Goal: Information Seeking & Learning: Learn about a topic

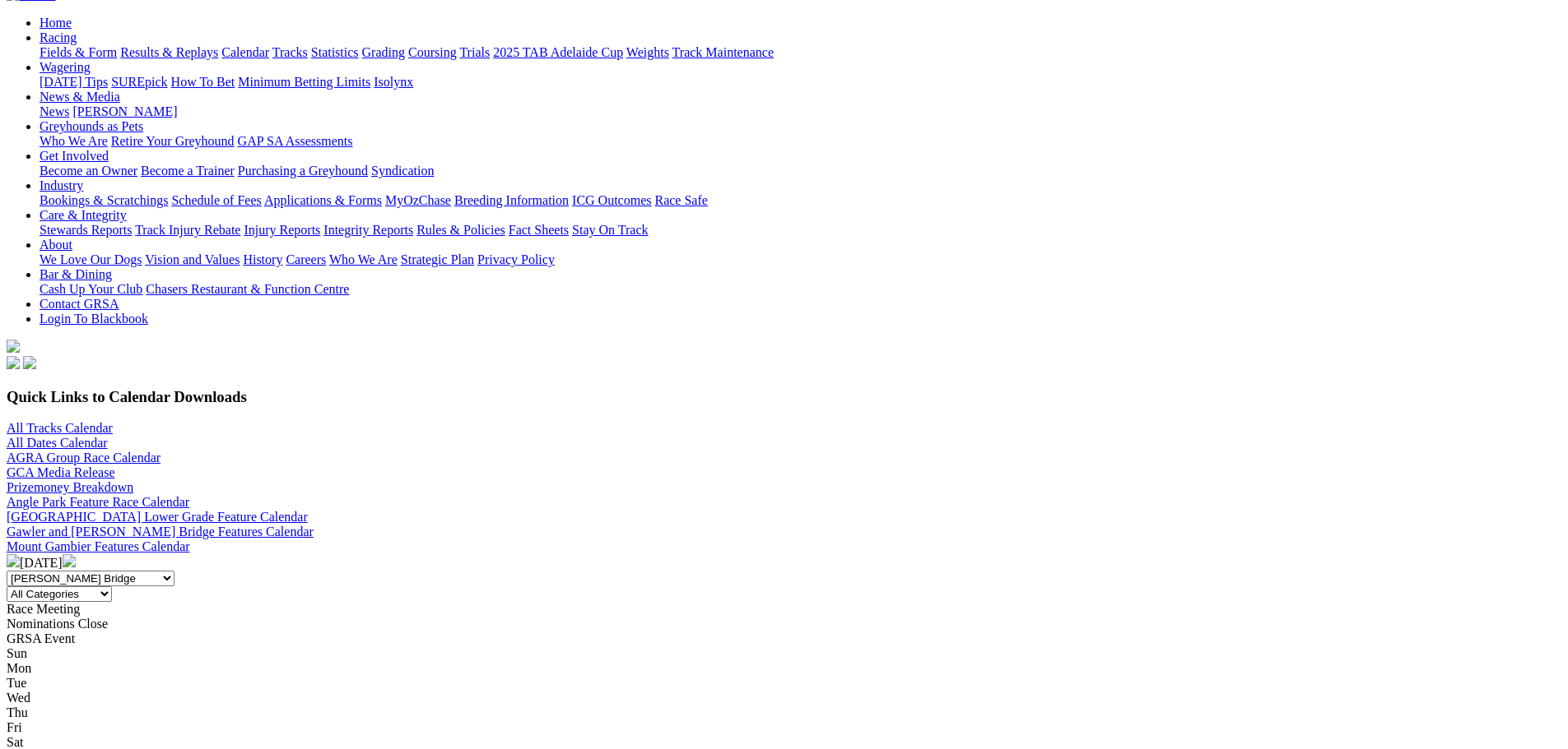
scroll to position [411, 0]
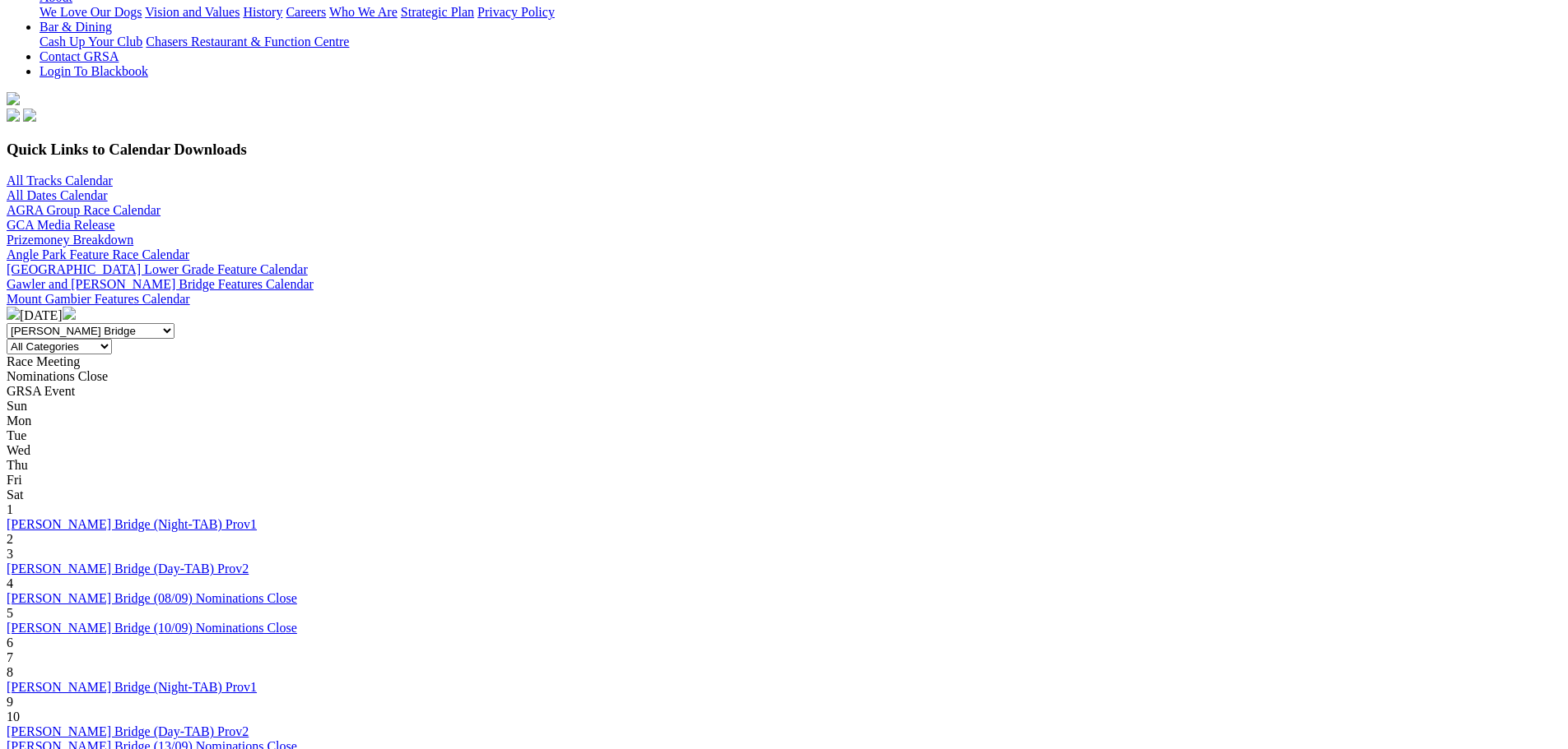
click at [249, 725] on link "Murray Bridge (Day-TAB) Prov2" at bounding box center [127, 732] width 242 height 14
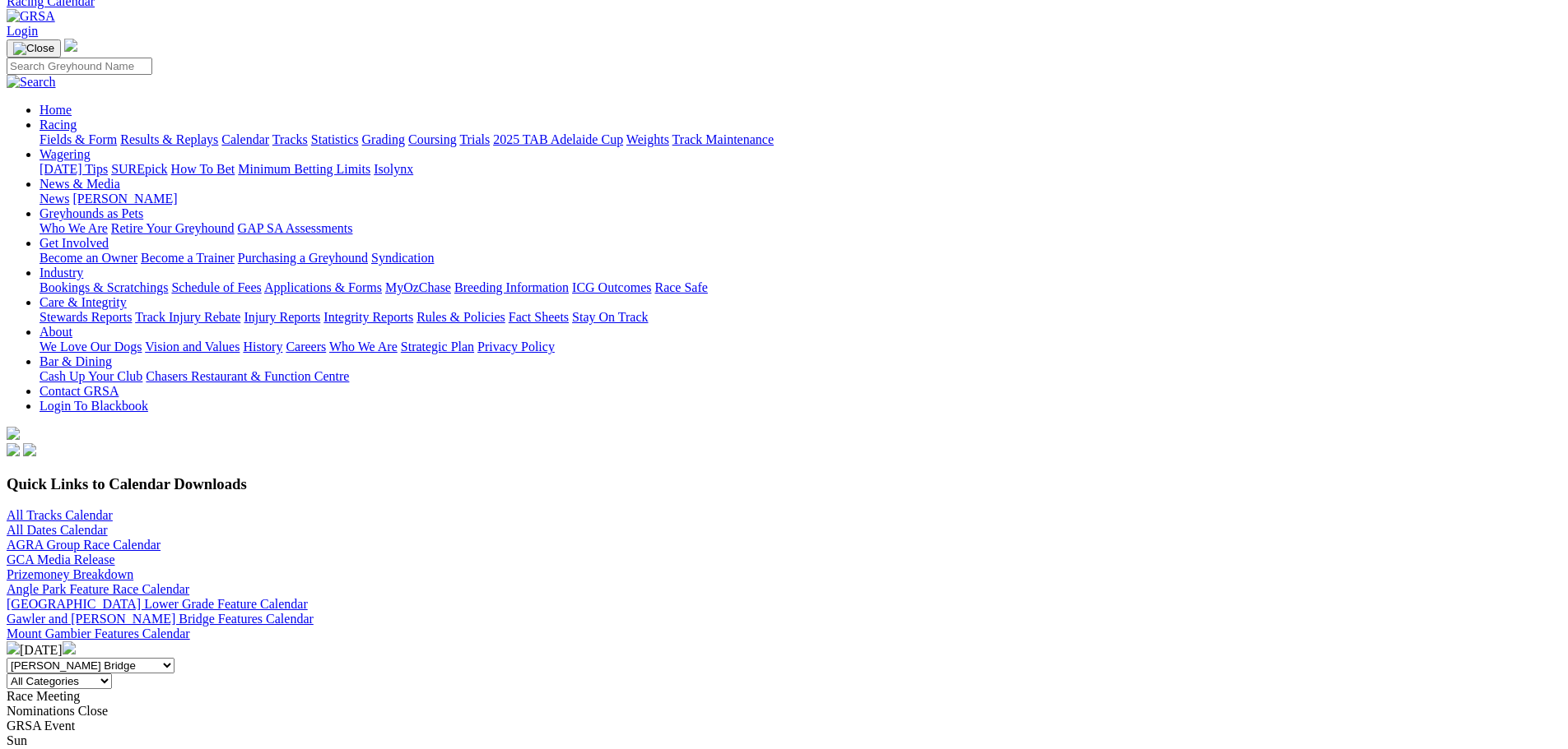
scroll to position [164, 0]
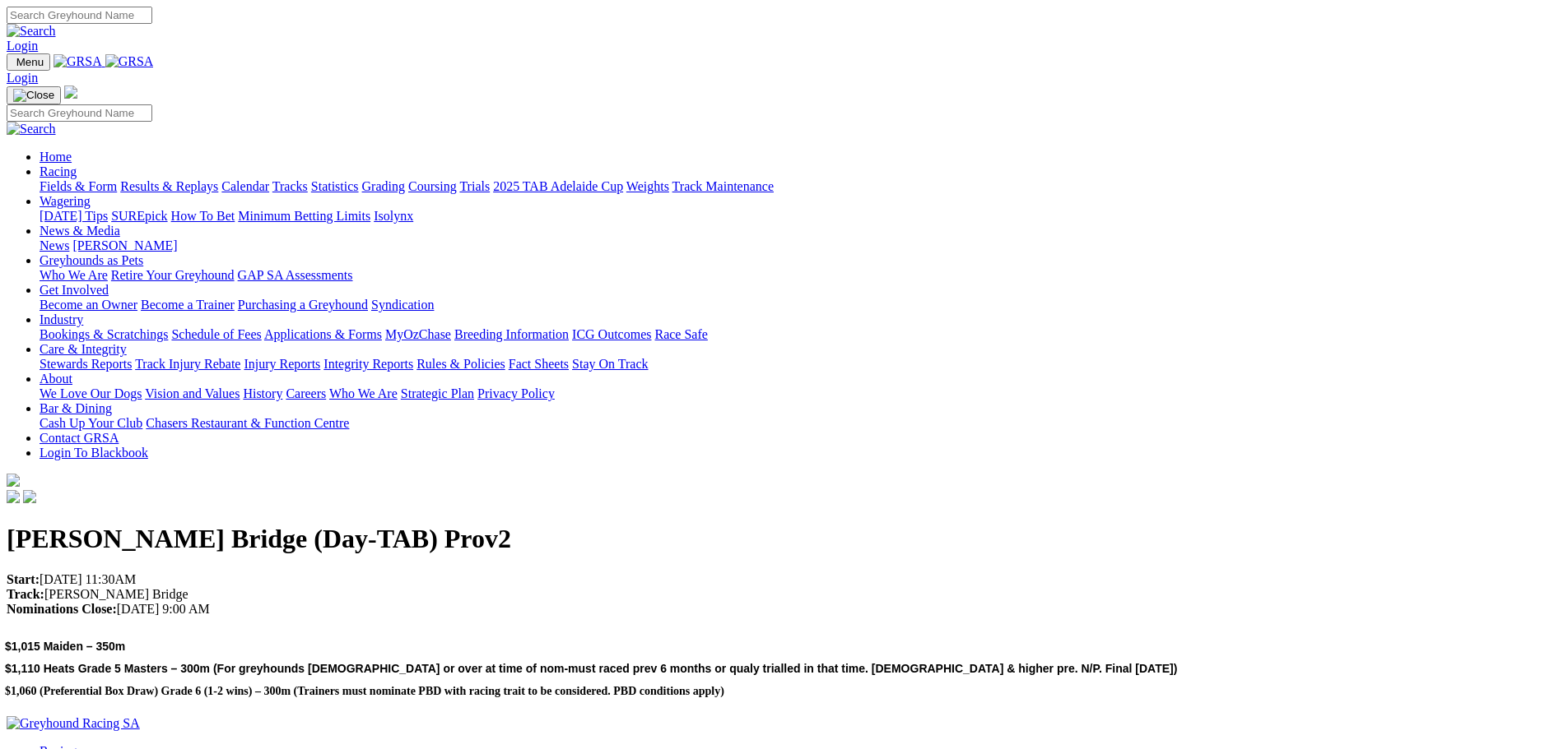
click at [76, 164] on link "Racing" at bounding box center [57, 171] width 37 height 14
click at [117, 179] on link "Fields & Form" at bounding box center [78, 187] width 77 height 14
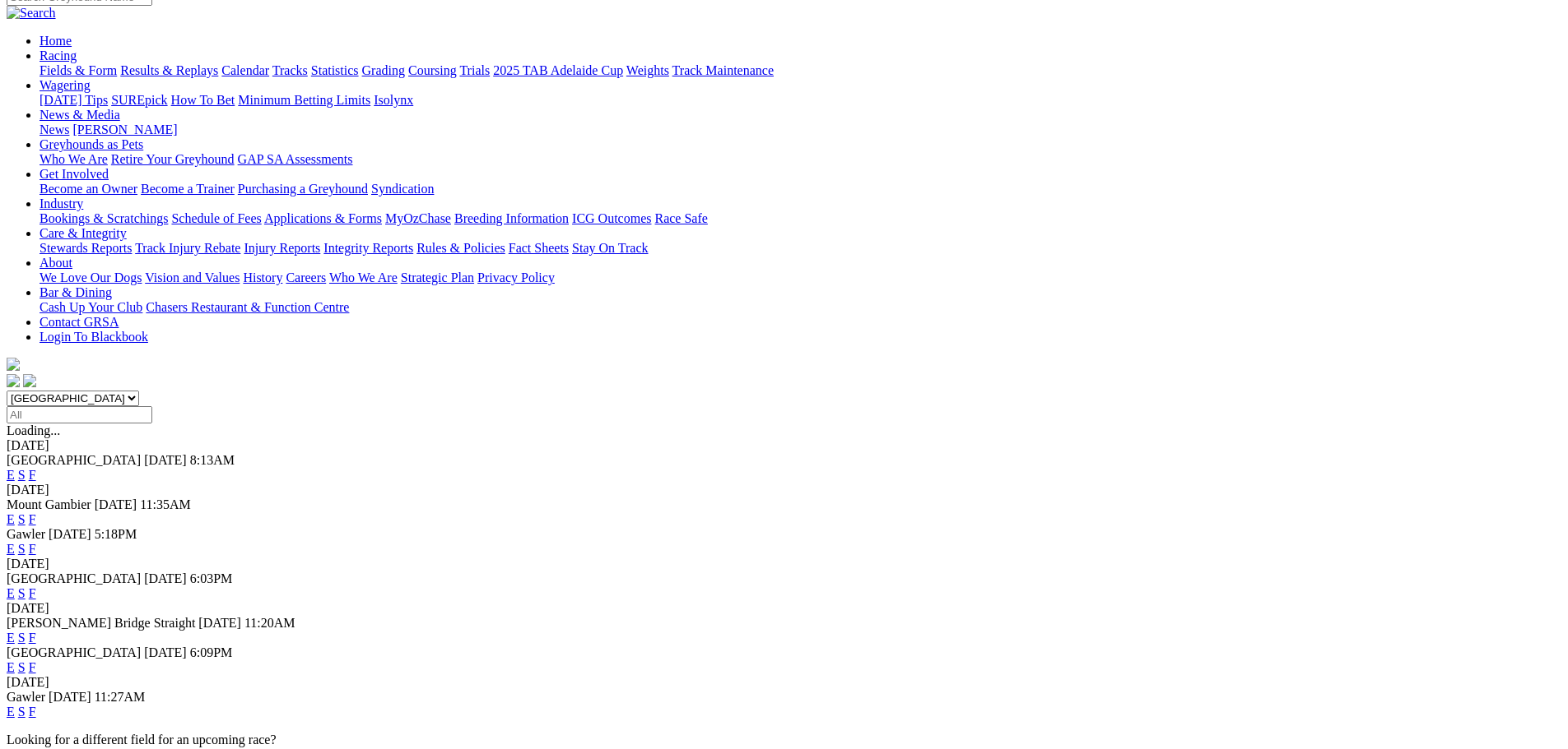
scroll to position [83, 0]
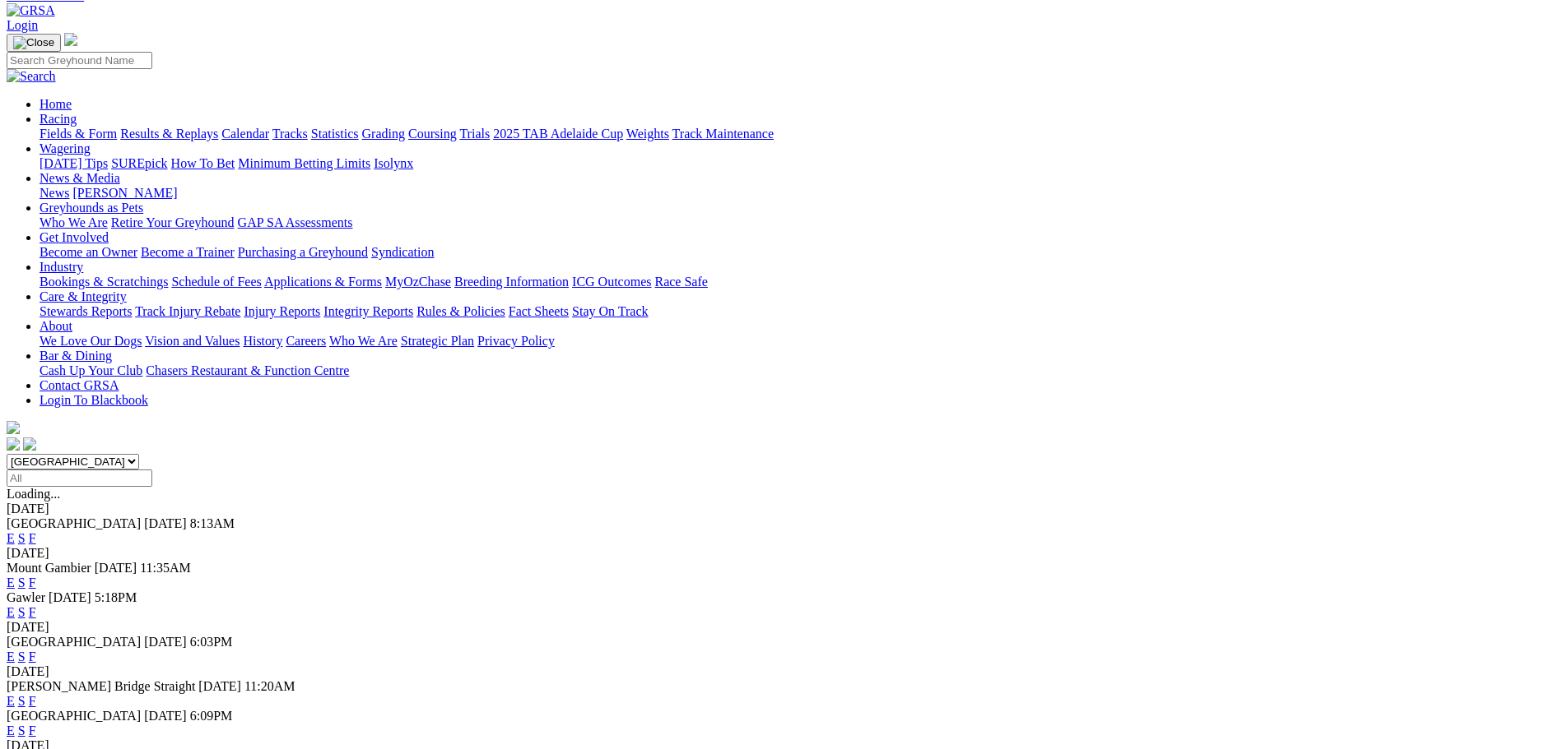
click at [15, 694] on link "E" at bounding box center [10, 701] width 8 height 14
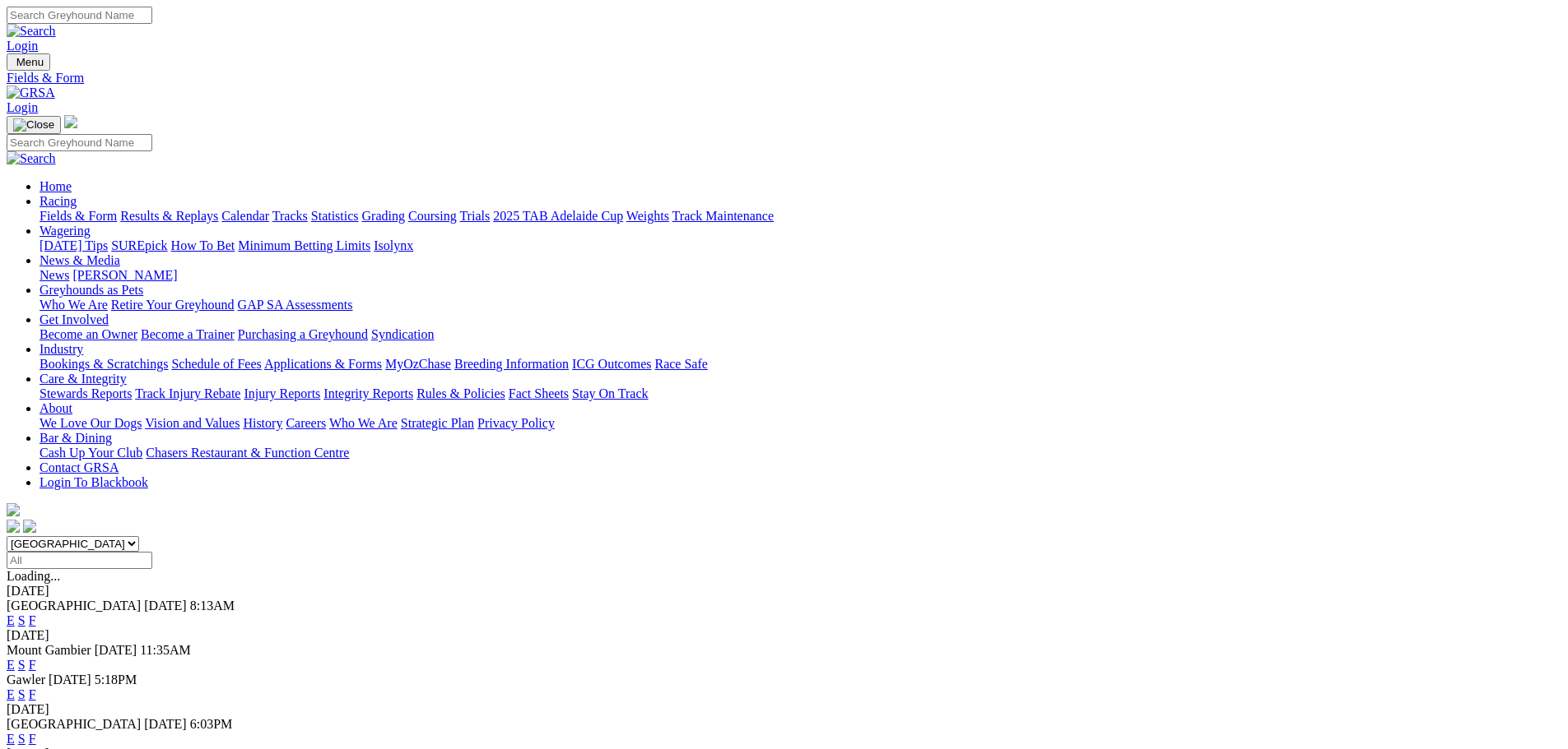
scroll to position [39, 0]
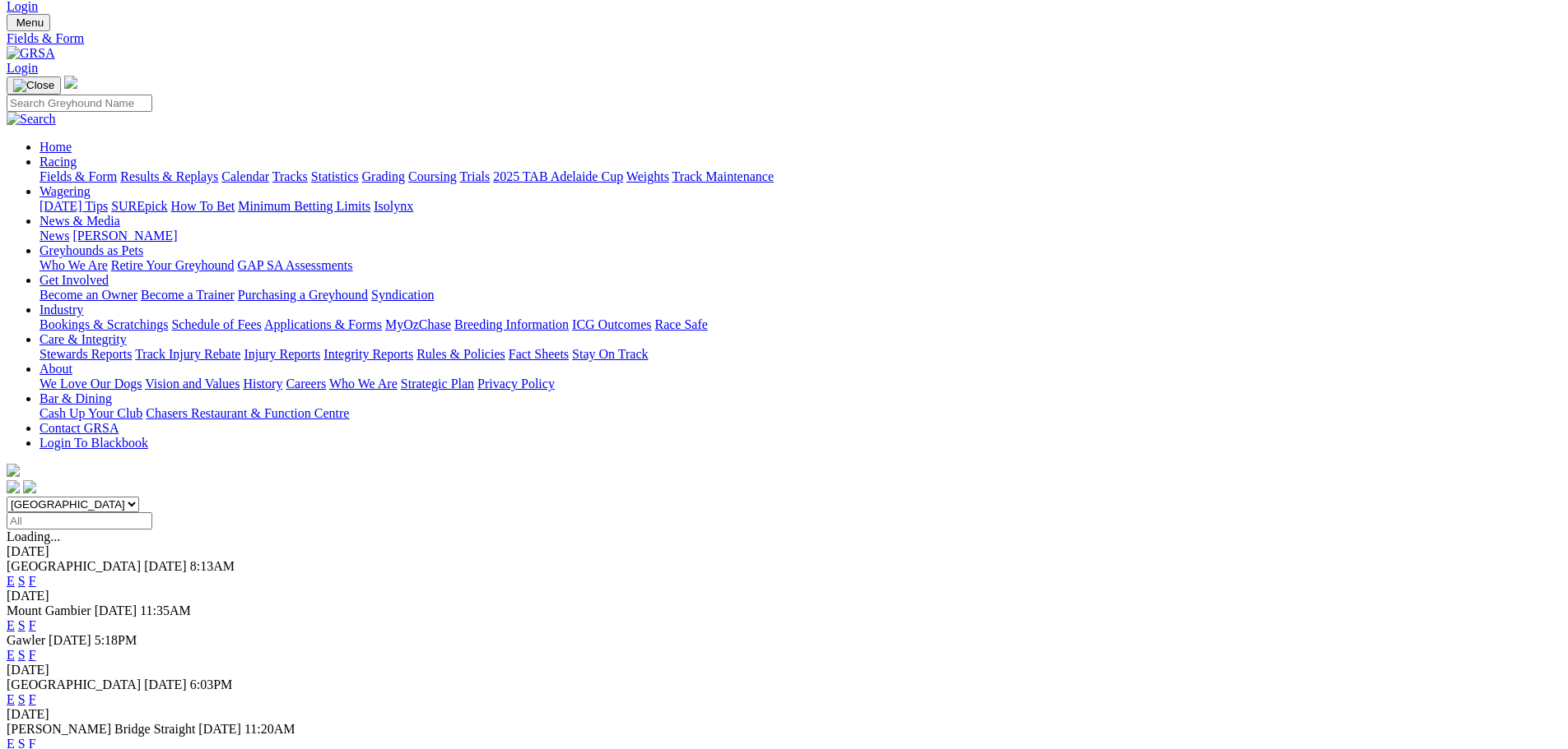
click at [36, 737] on link "F" at bounding box center [32, 745] width 7 height 14
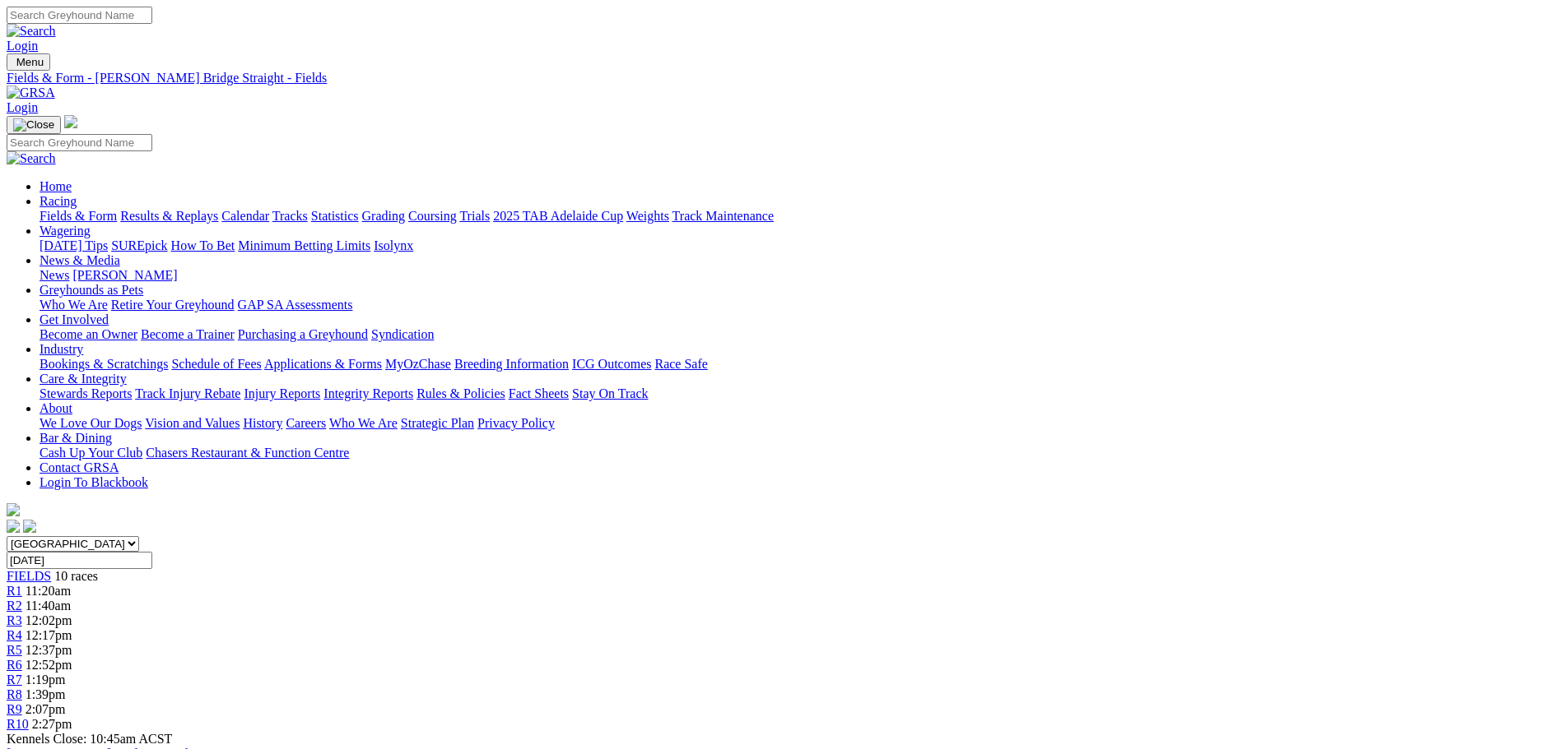
click at [819, 214] on link "PDF" at bounding box center [808, 208] width 24 height 14
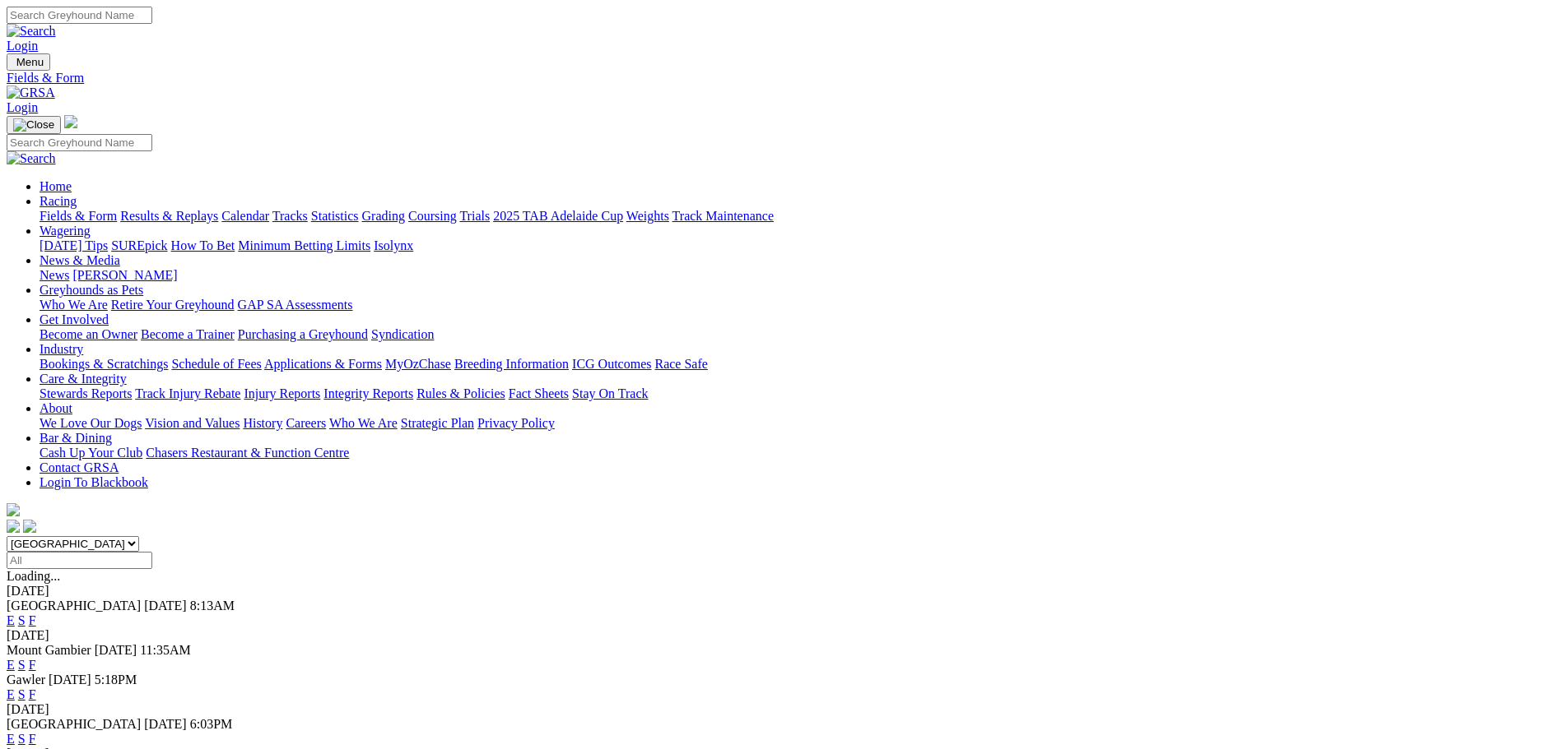
scroll to position [39, 0]
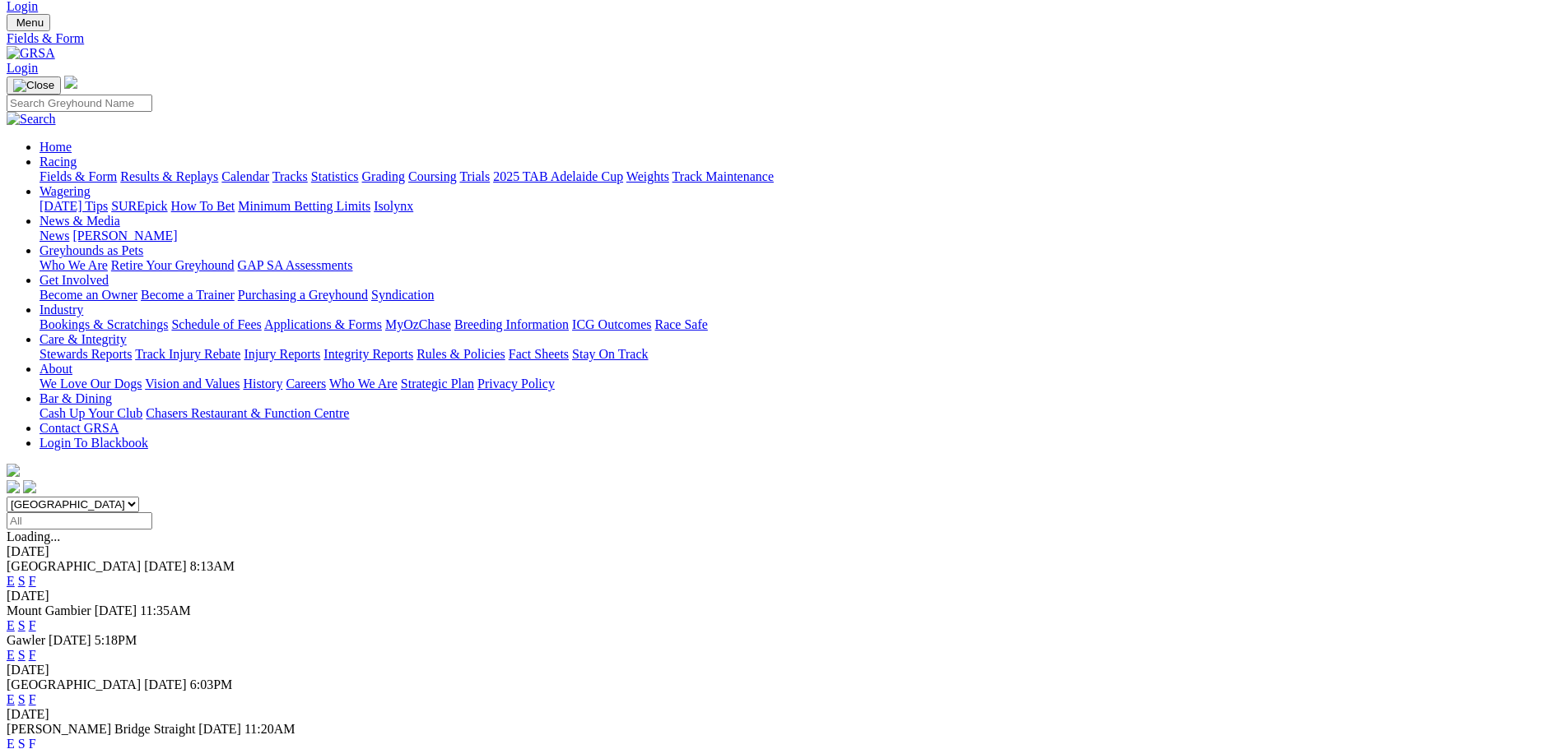
click at [25, 737] on link "S" at bounding box center [22, 745] width 7 height 14
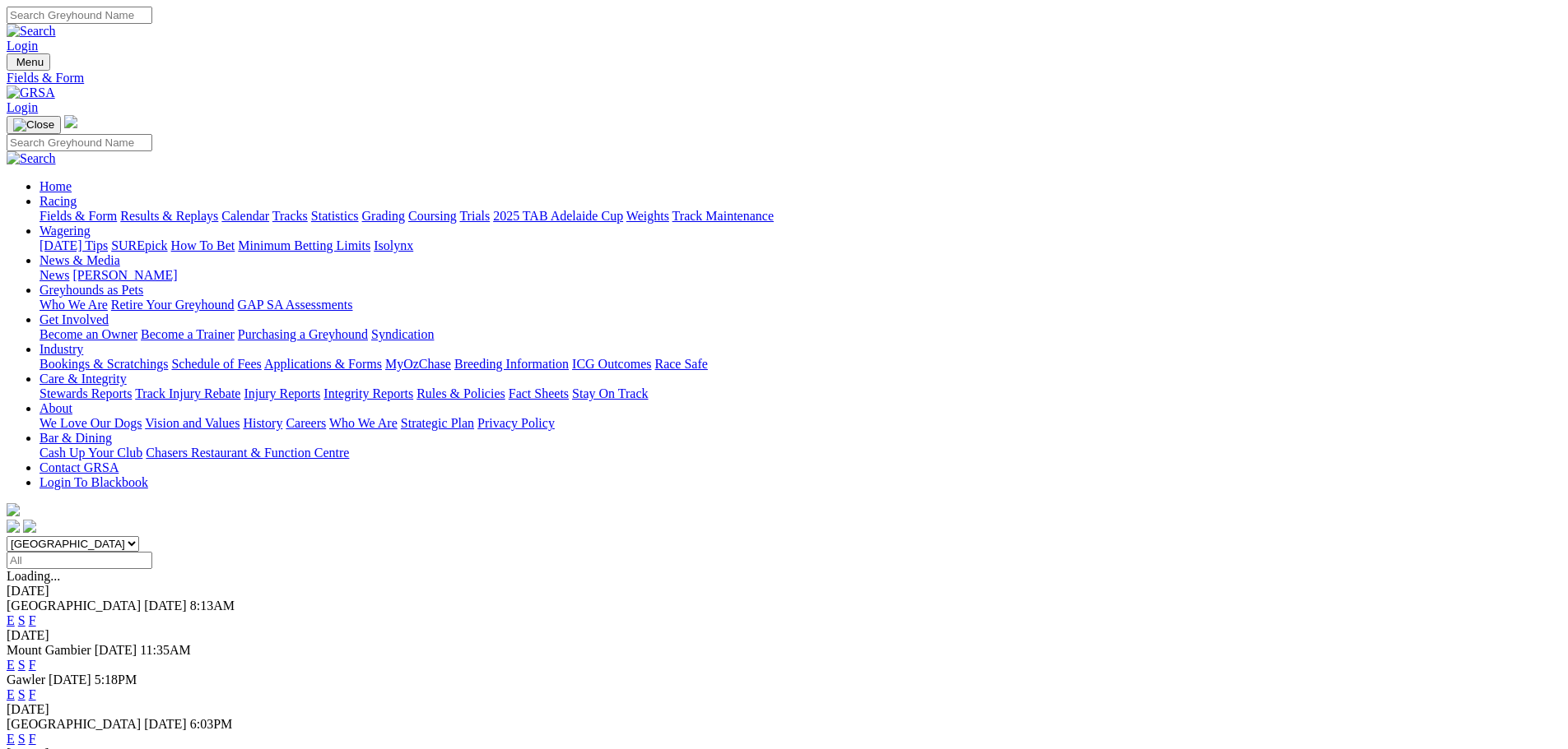
scroll to position [39, 0]
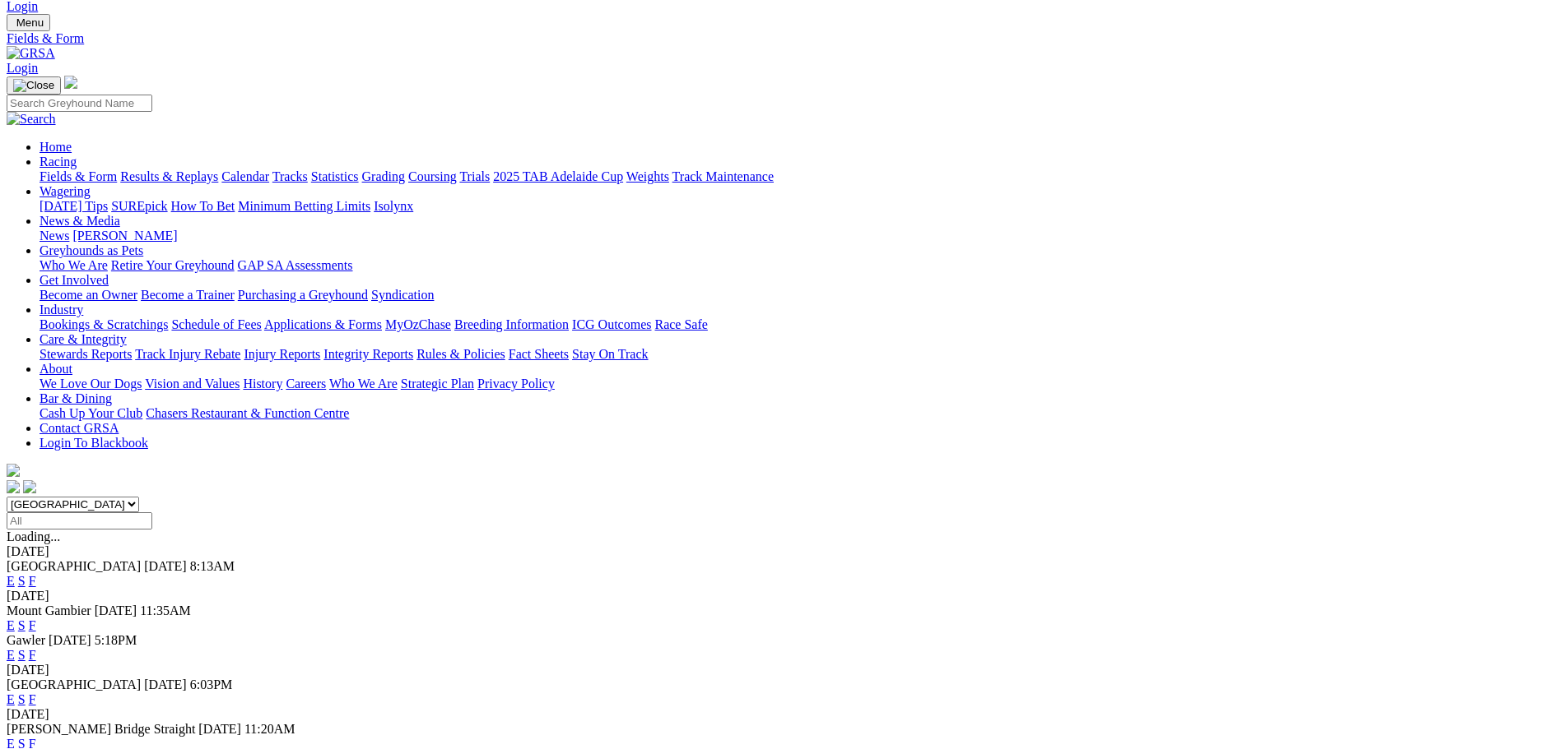
click at [36, 737] on link "F" at bounding box center [32, 745] width 7 height 14
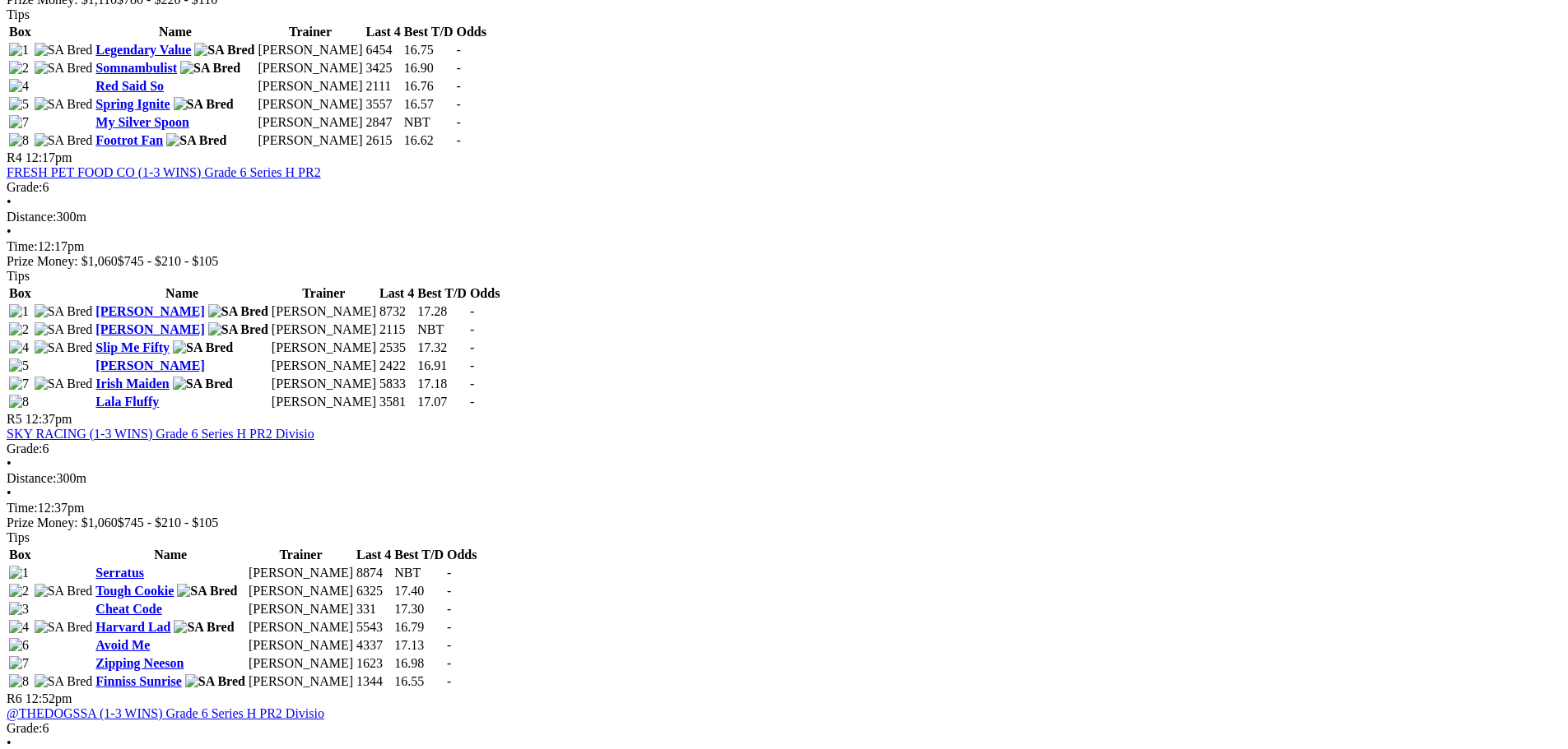
scroll to position [1563, 0]
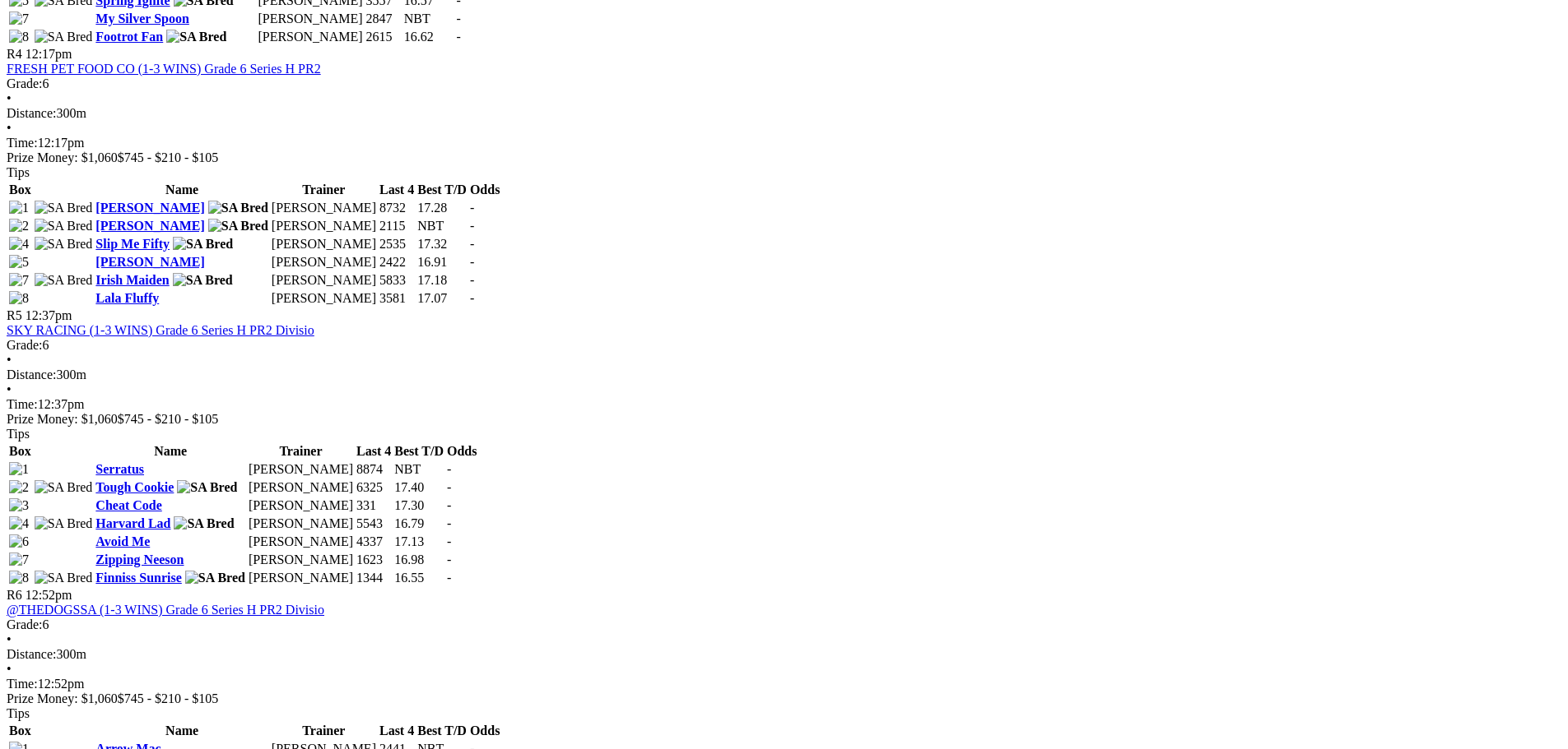
drag, startPoint x: 564, startPoint y: 389, endPoint x: 484, endPoint y: 390, distance: 80.0
copy td "Ed Kowalewski"
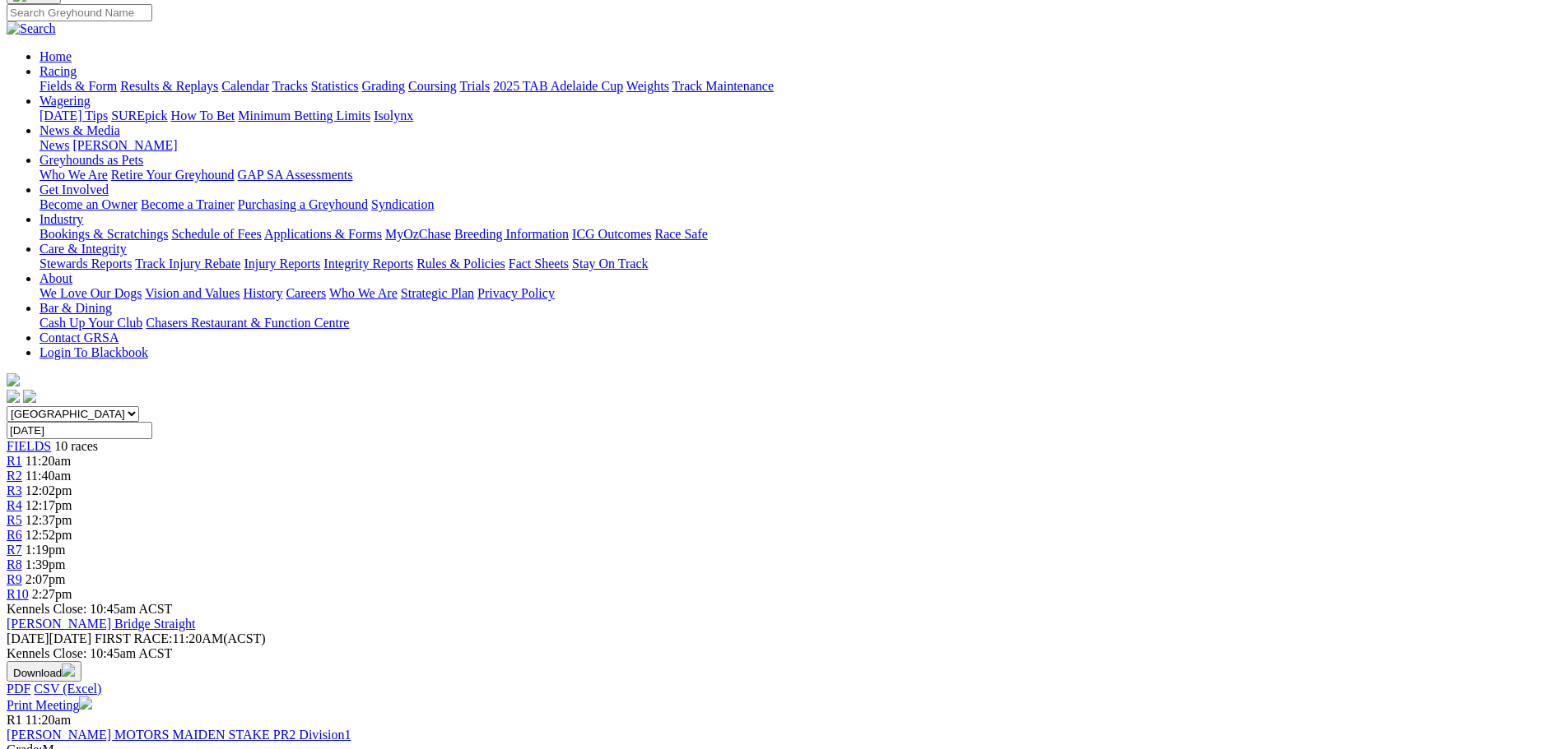
scroll to position [0, 0]
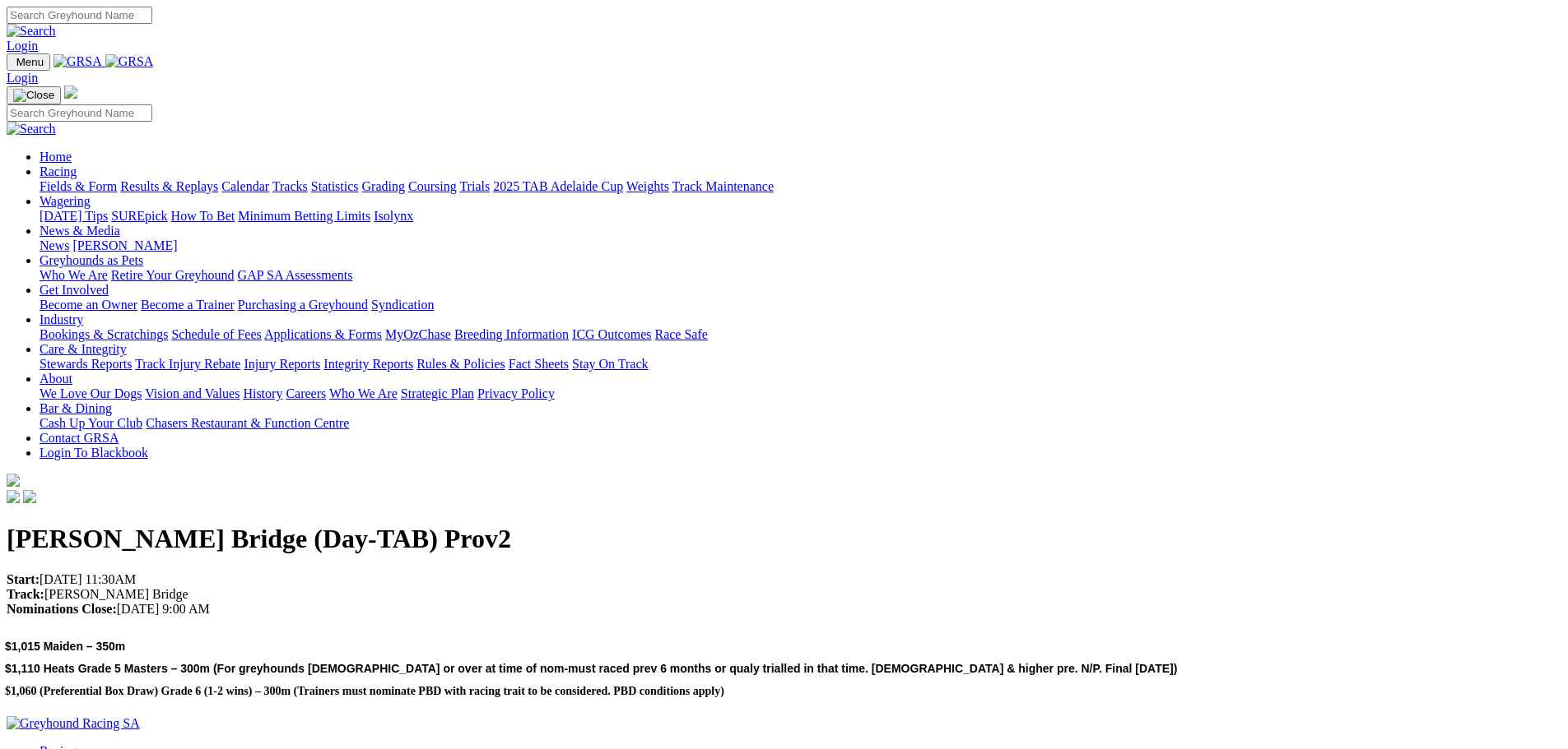
click at [76, 164] on link "Racing" at bounding box center [57, 171] width 37 height 14
click at [117, 179] on link "Fields & Form" at bounding box center [78, 187] width 77 height 14
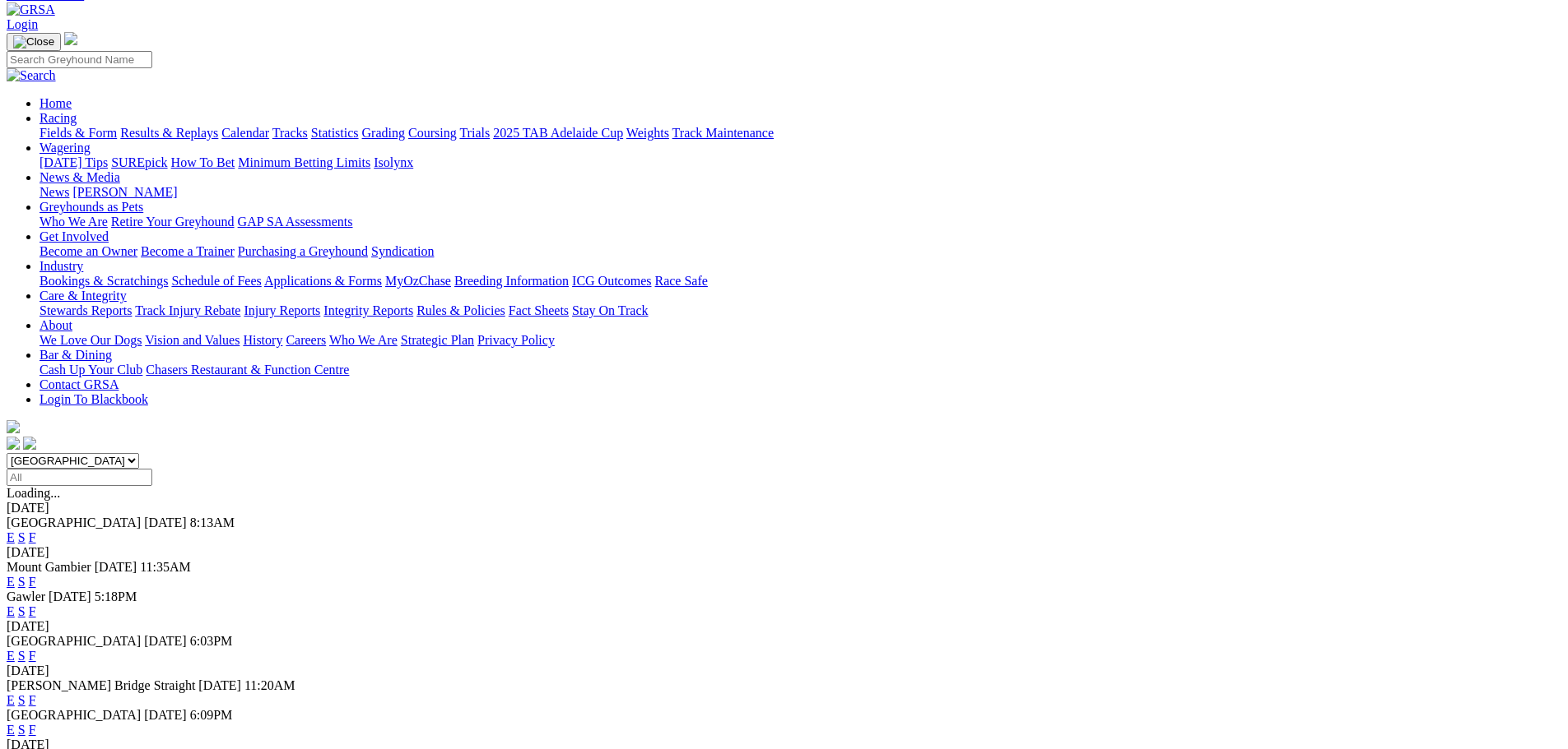
scroll to position [329, 0]
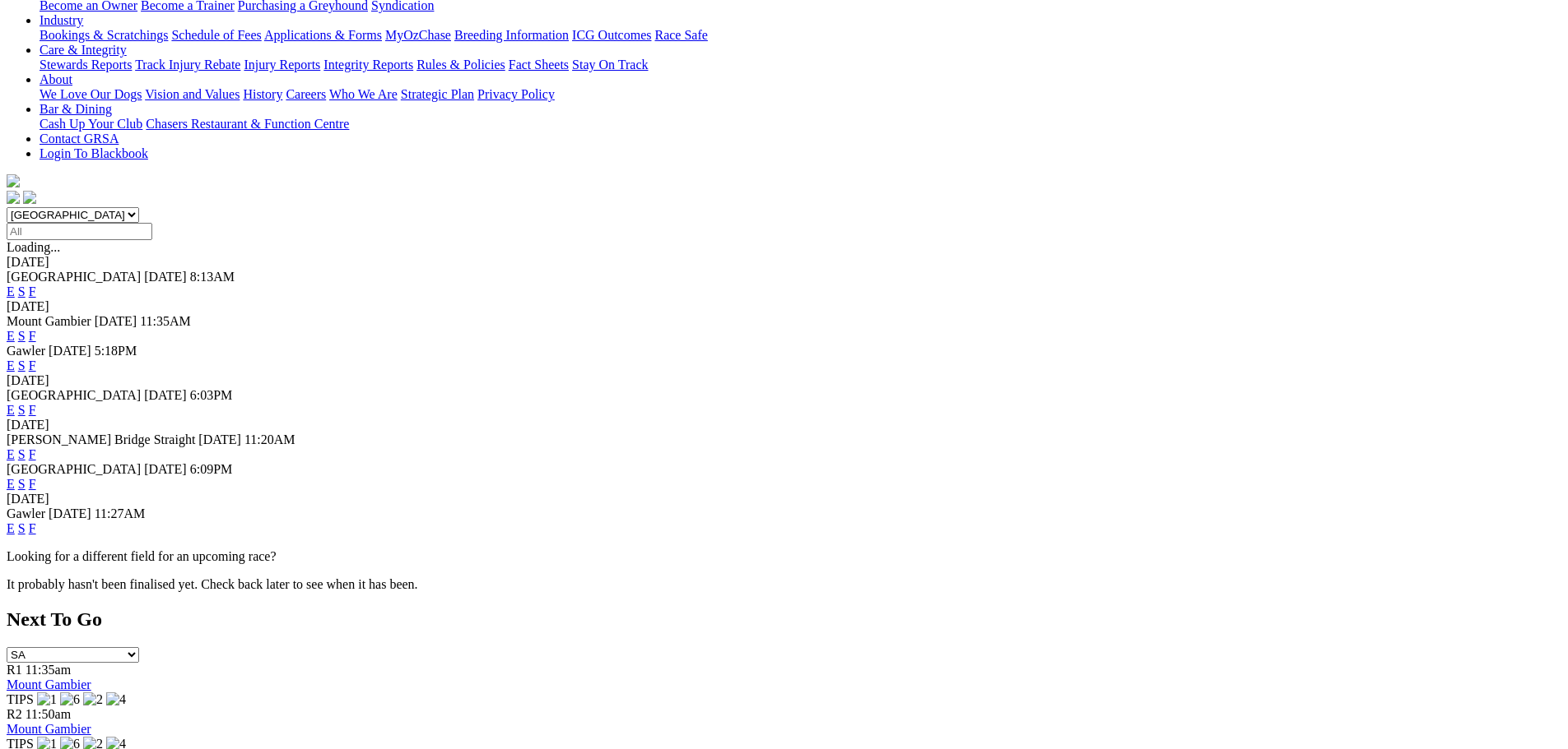
click at [25, 448] on link "S" at bounding box center [22, 455] width 7 height 14
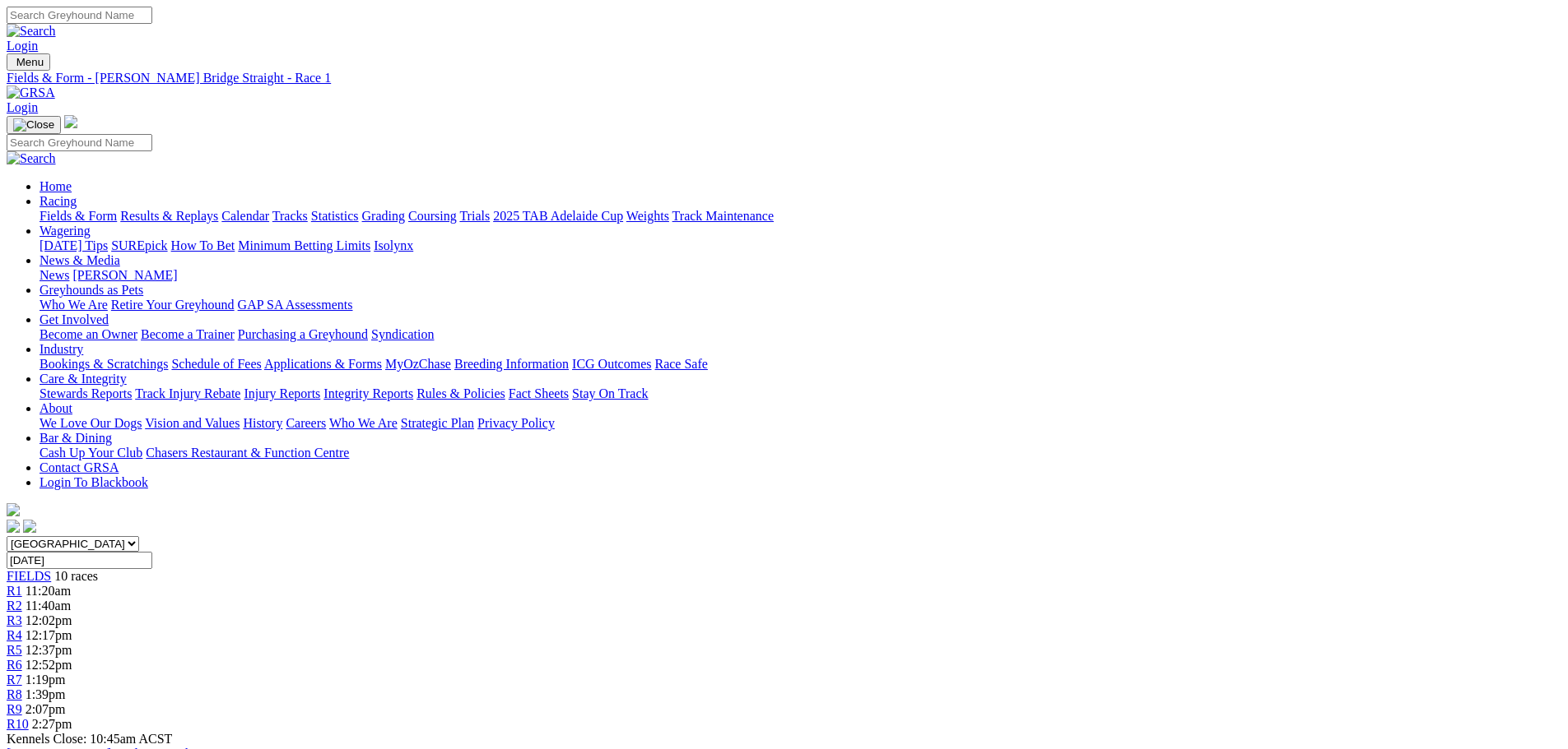
click at [29, 718] on span "R10" at bounding box center [17, 725] width 22 height 14
click at [22, 702] on link "R9" at bounding box center [13, 710] width 15 height 14
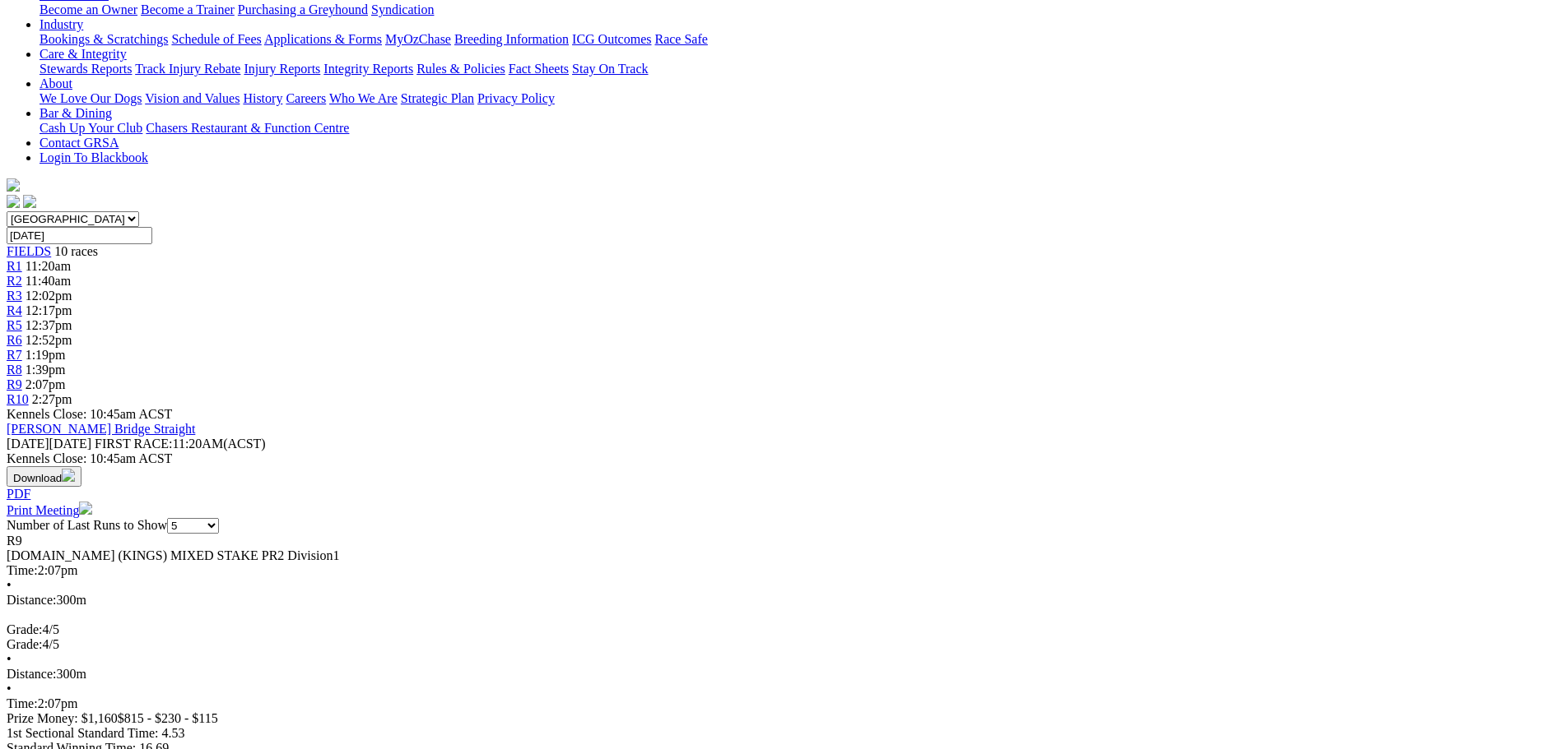
scroll to position [329, 0]
